Goal: Task Accomplishment & Management: Complete application form

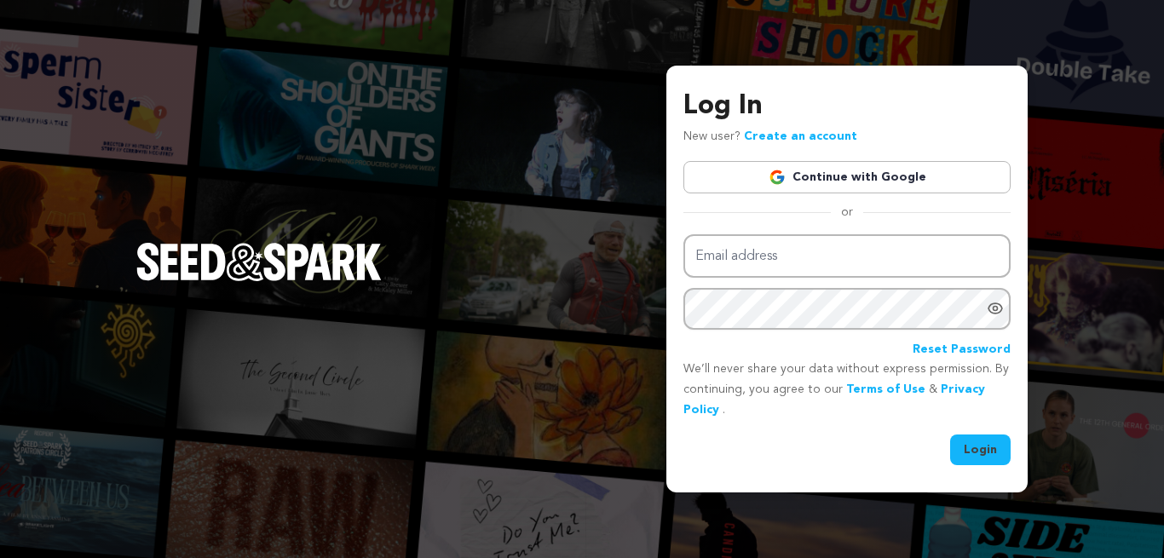
click at [949, 175] on link "Continue with Google" at bounding box center [847, 177] width 327 height 32
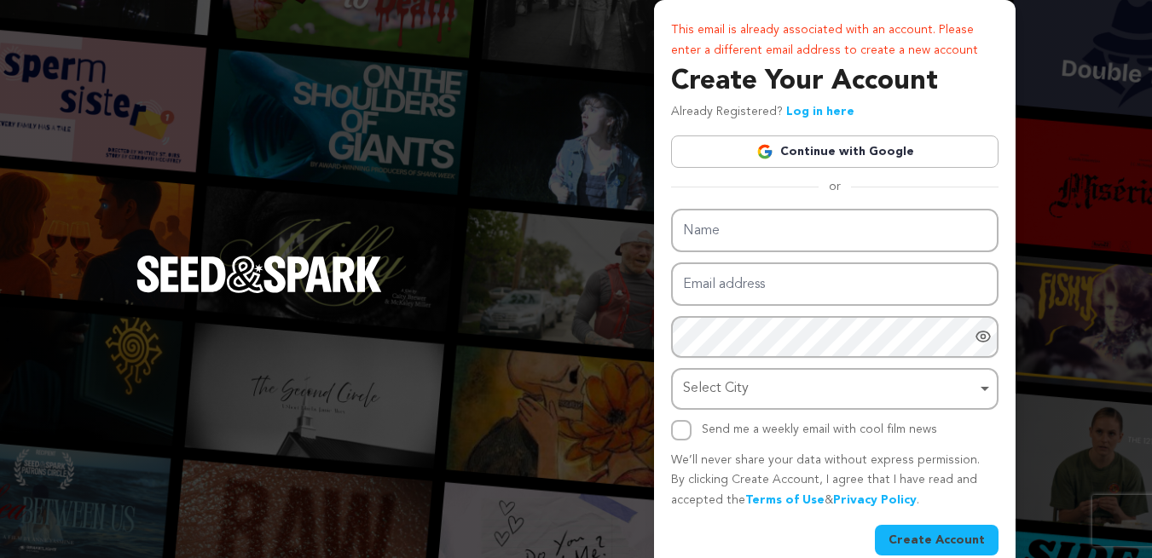
click at [913, 148] on link "Continue with Google" at bounding box center [834, 152] width 327 height 32
click at [857, 144] on link "Continue with Google" at bounding box center [834, 152] width 327 height 32
click at [798, 161] on link "Continue with Google" at bounding box center [834, 152] width 327 height 32
